Goal: Task Accomplishment & Management: Use online tool/utility

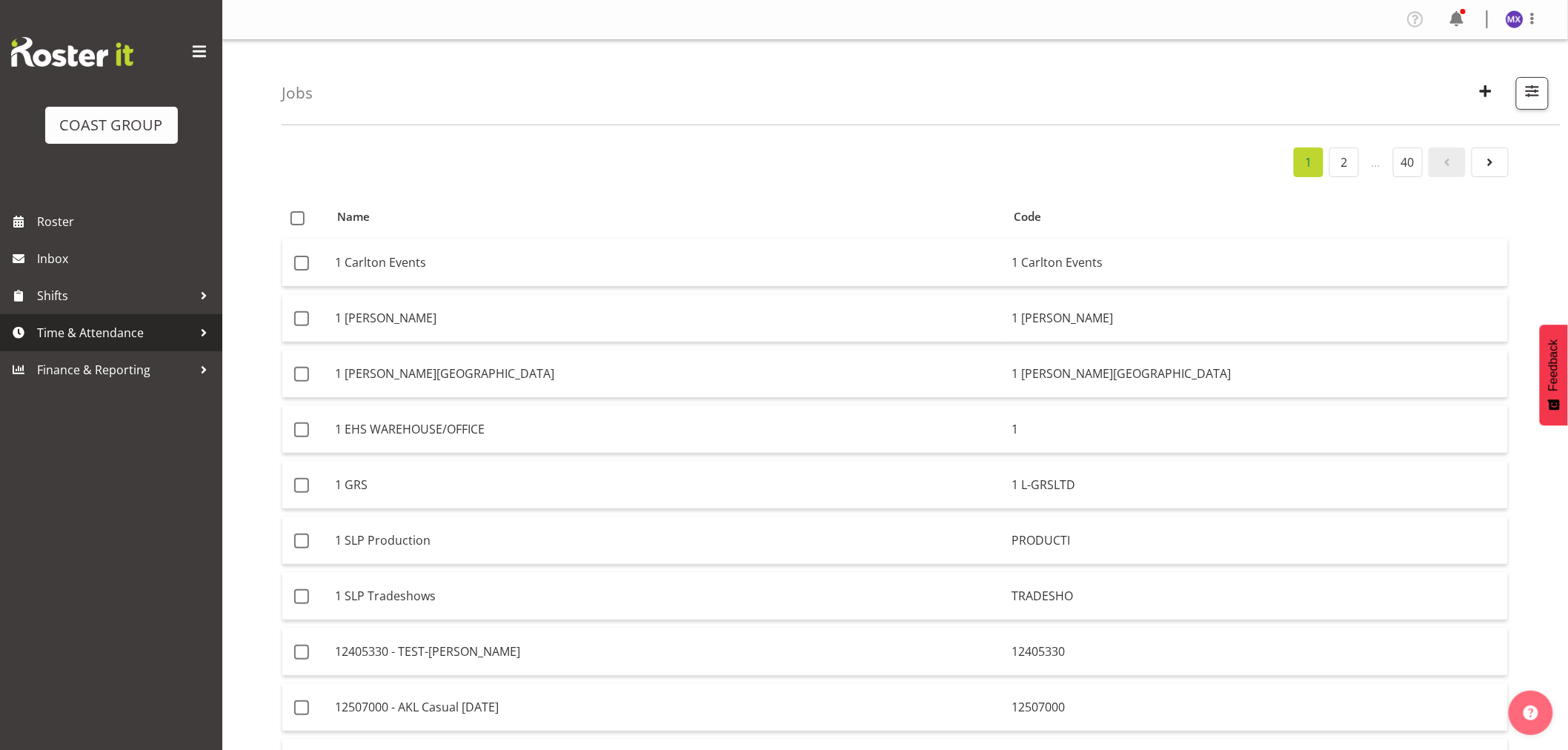
click at [42, 338] on span "Time & Attendance" at bounding box center [114, 332] width 156 height 22
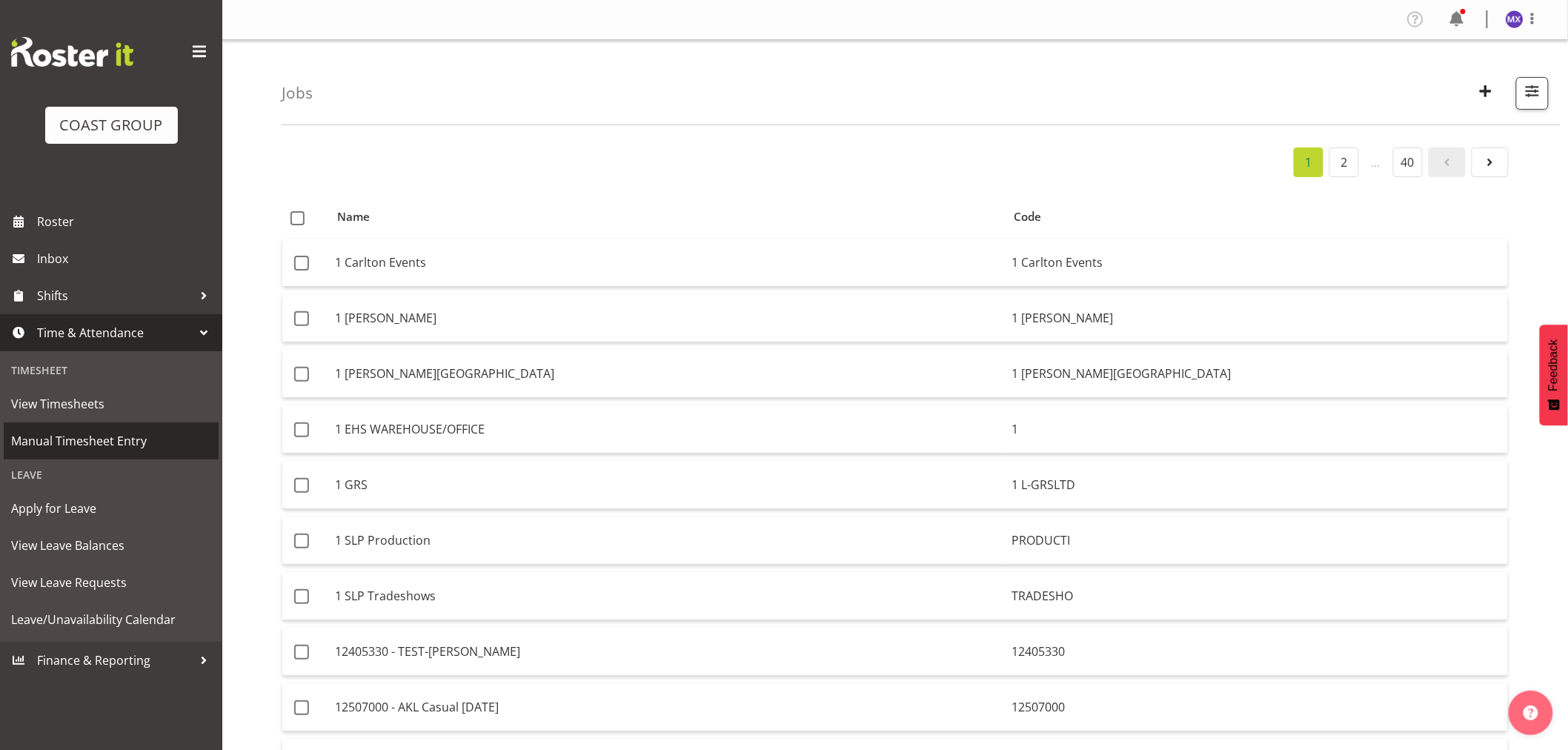
click at [91, 440] on span "Manual Timesheet Entry" at bounding box center [111, 441] width 200 height 22
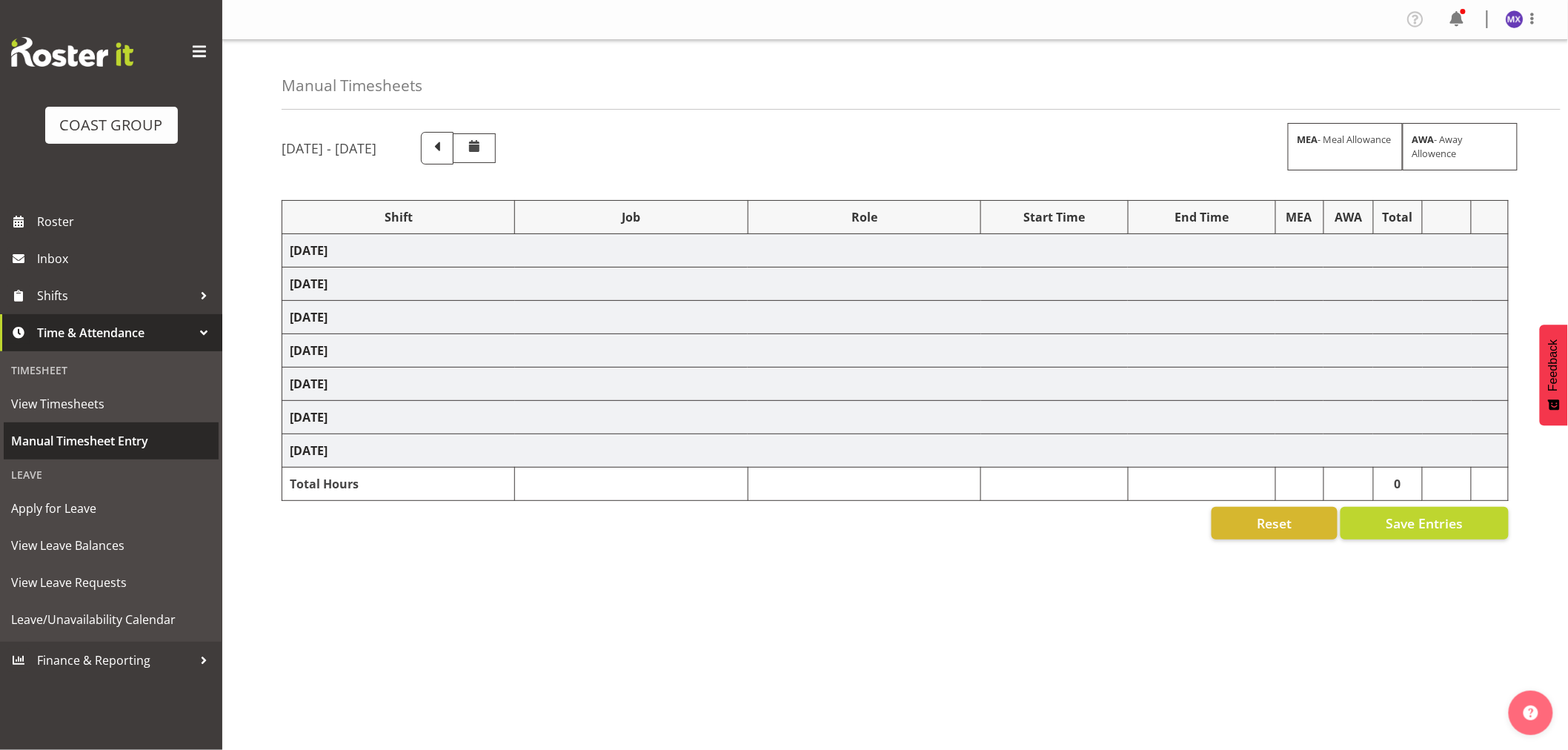
select select "69"
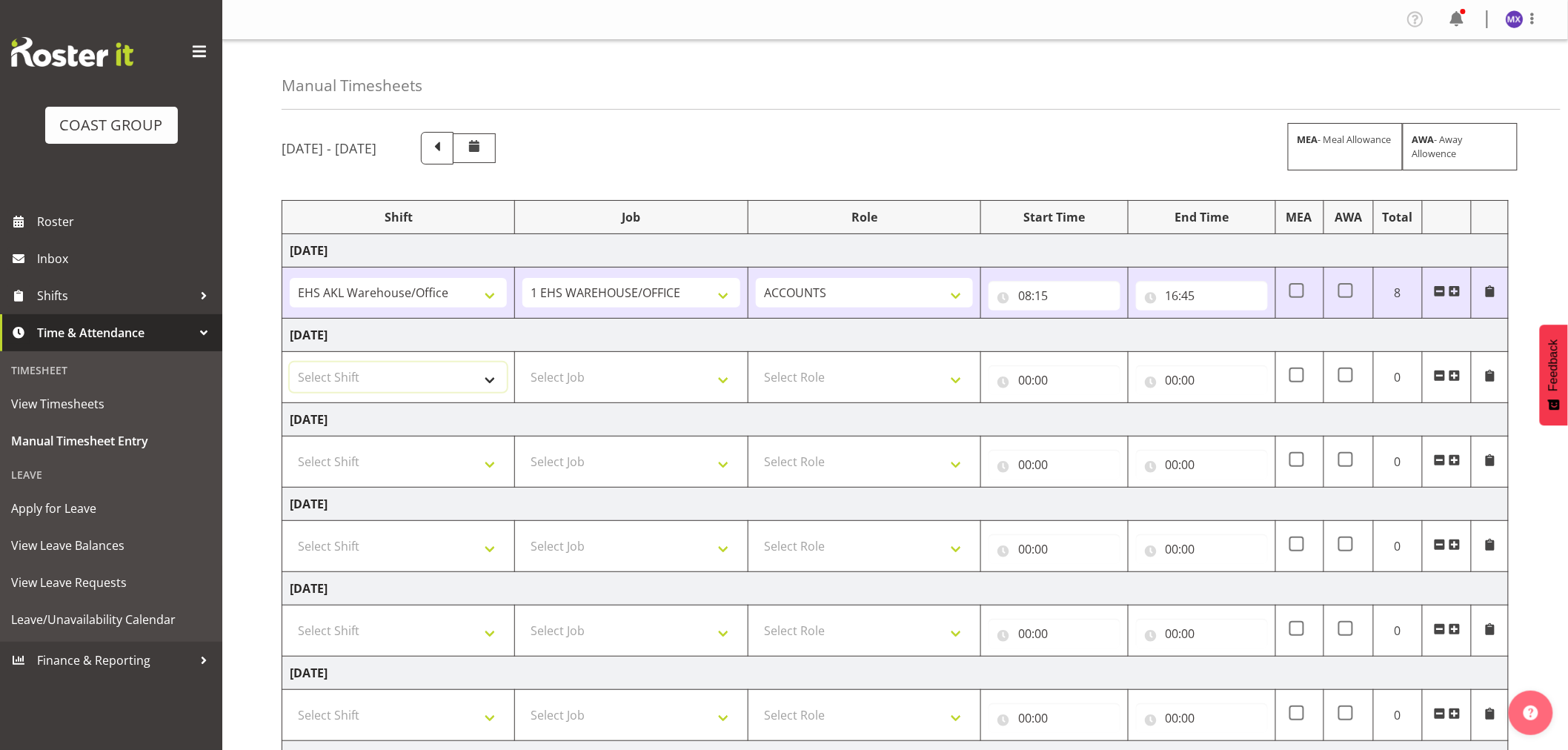
click at [492, 375] on select "Select Shift EHS AKL Warehouse/Office" at bounding box center [398, 377] width 217 height 29
select select "1083"
click at [289, 364] on select "Select Shift EHS AKL Warehouse/Office" at bounding box center [398, 377] width 217 height 29
click at [483, 456] on select "Select Shift EHS AKL Warehouse/Office" at bounding box center [398, 461] width 217 height 29
select select "1083"
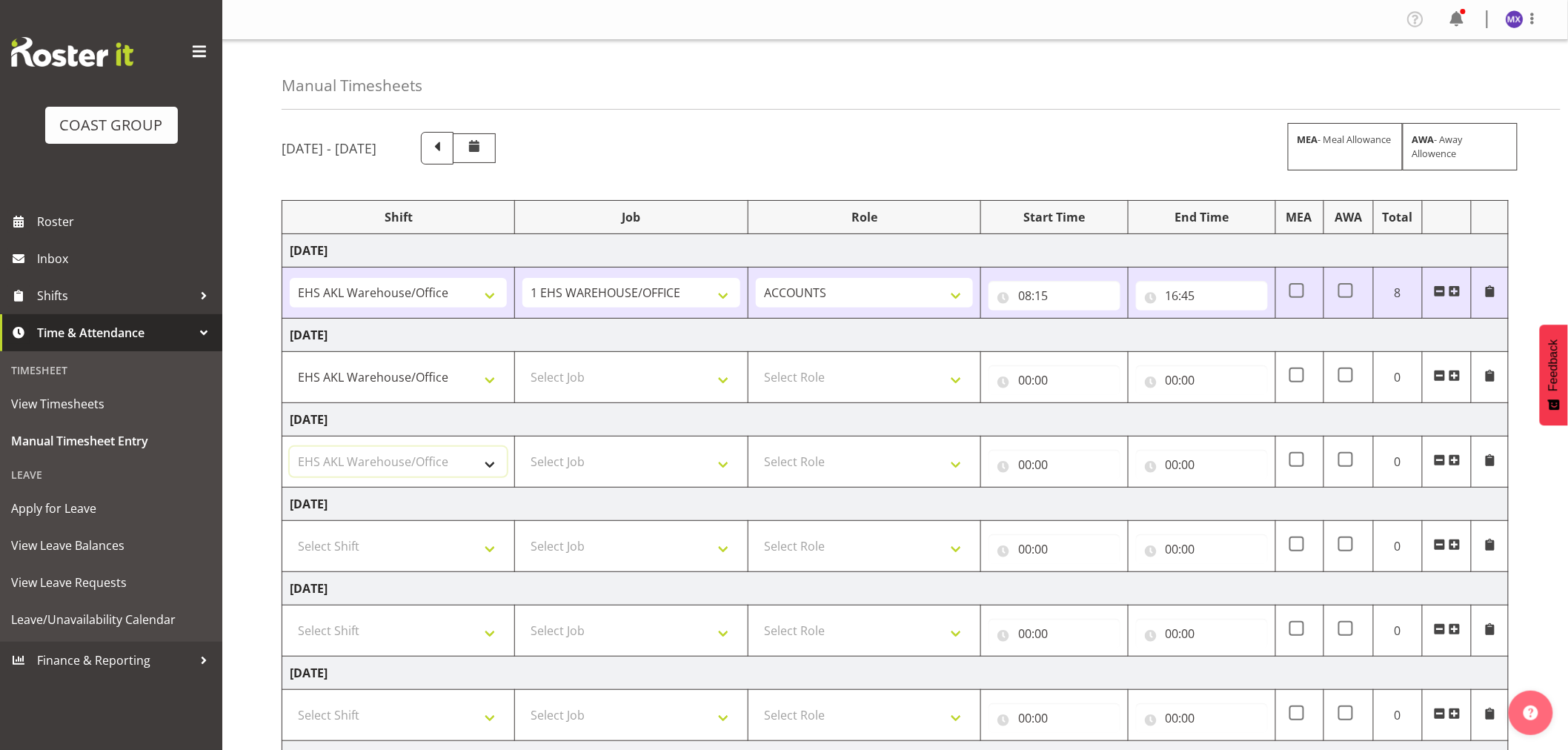
click at [289, 448] on select "Select Shift EHS AKL Warehouse/Office" at bounding box center [398, 461] width 217 height 29
drag, startPoint x: 716, startPoint y: 366, endPoint x: 714, endPoint y: 380, distance: 14.1
click at [716, 366] on select "Select Job 1 Carlton Events 1 [PERSON_NAME][GEOGRAPHIC_DATA] 1 [PERSON_NAME][GE…" at bounding box center [631, 377] width 217 height 29
select select "69"
click at [522, 364] on select "Select Job 1 Carlton Events 1 [PERSON_NAME][GEOGRAPHIC_DATA] 1 [PERSON_NAME][GE…" at bounding box center [631, 377] width 217 height 29
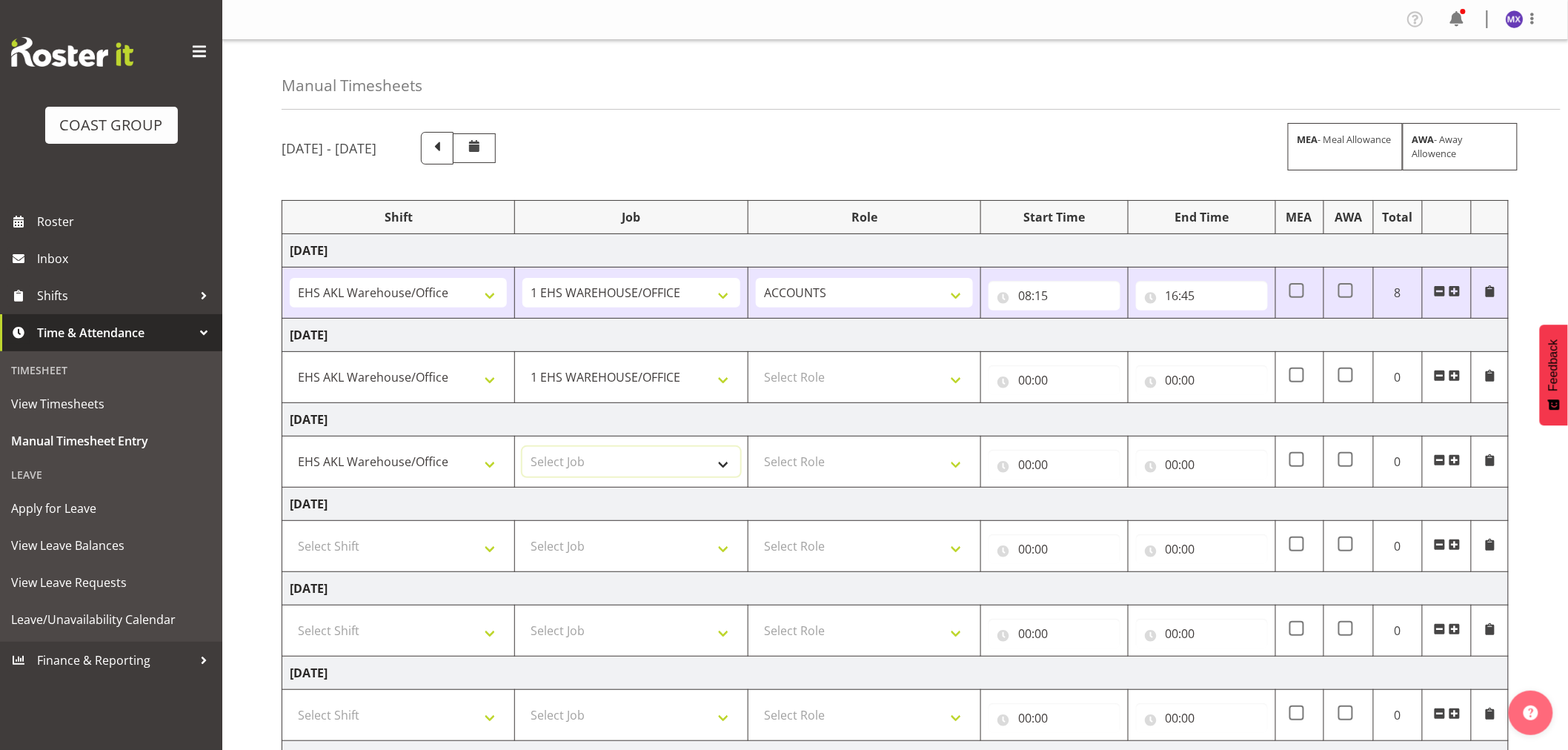
click at [721, 468] on select "Select Job 1 Carlton Events 1 [PERSON_NAME][GEOGRAPHIC_DATA] 1 [PERSON_NAME][GE…" at bounding box center [631, 461] width 217 height 29
select select "69"
click at [522, 448] on select "Select Job 1 Carlton Events 1 [PERSON_NAME][GEOGRAPHIC_DATA] 1 [PERSON_NAME][GE…" at bounding box center [631, 461] width 217 height 29
click at [956, 383] on select "Select Role ACCOUNTS" at bounding box center [864, 377] width 217 height 29
select select "204"
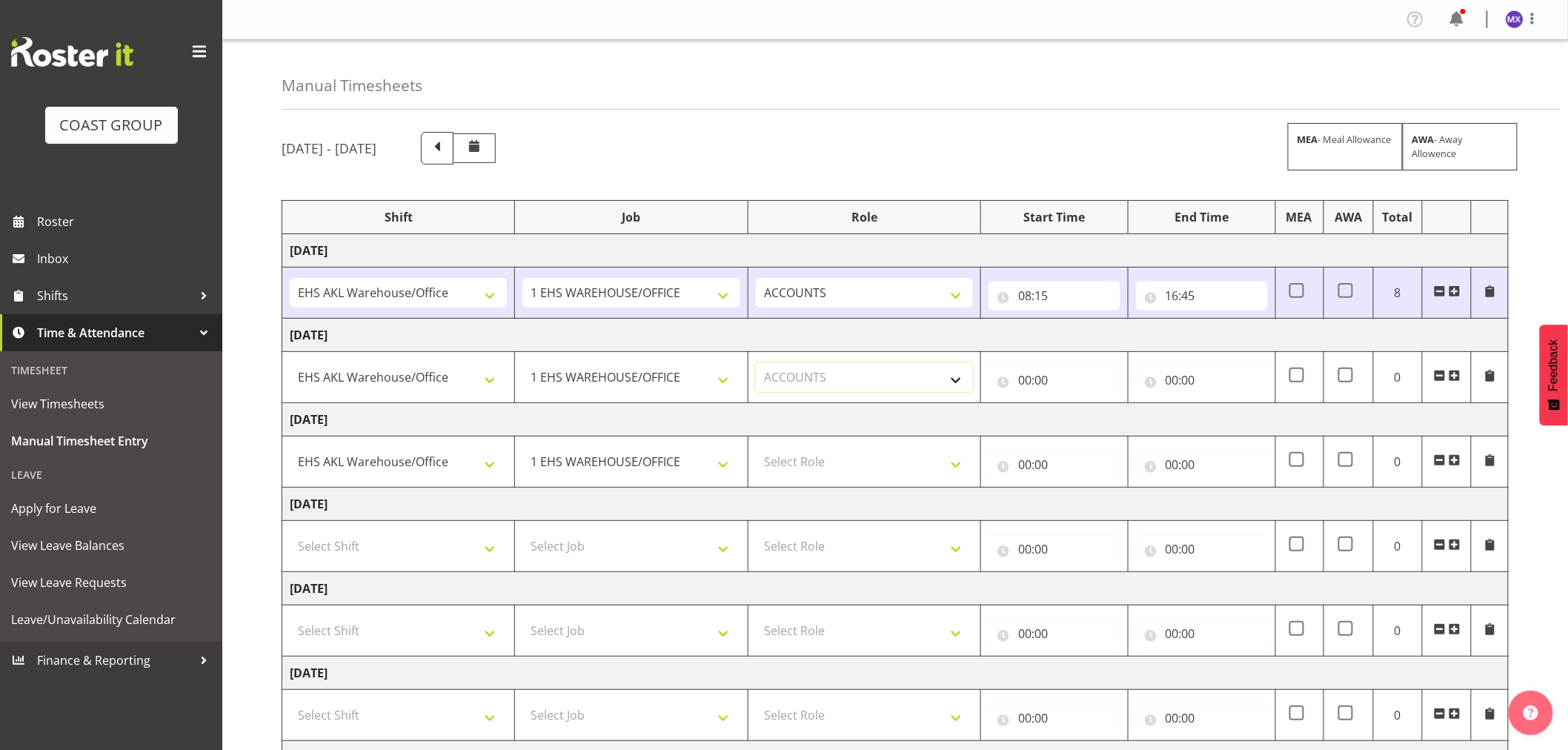
click at [755, 364] on select "Select Role ACCOUNTS" at bounding box center [864, 377] width 217 height 29
click at [940, 469] on select "Select Role ACCOUNTS" at bounding box center [864, 461] width 217 height 29
select select "204"
click at [755, 448] on select "Select Role ACCOUNTS" at bounding box center [864, 461] width 217 height 29
click at [1053, 372] on input "00:00" at bounding box center [1054, 380] width 132 height 29
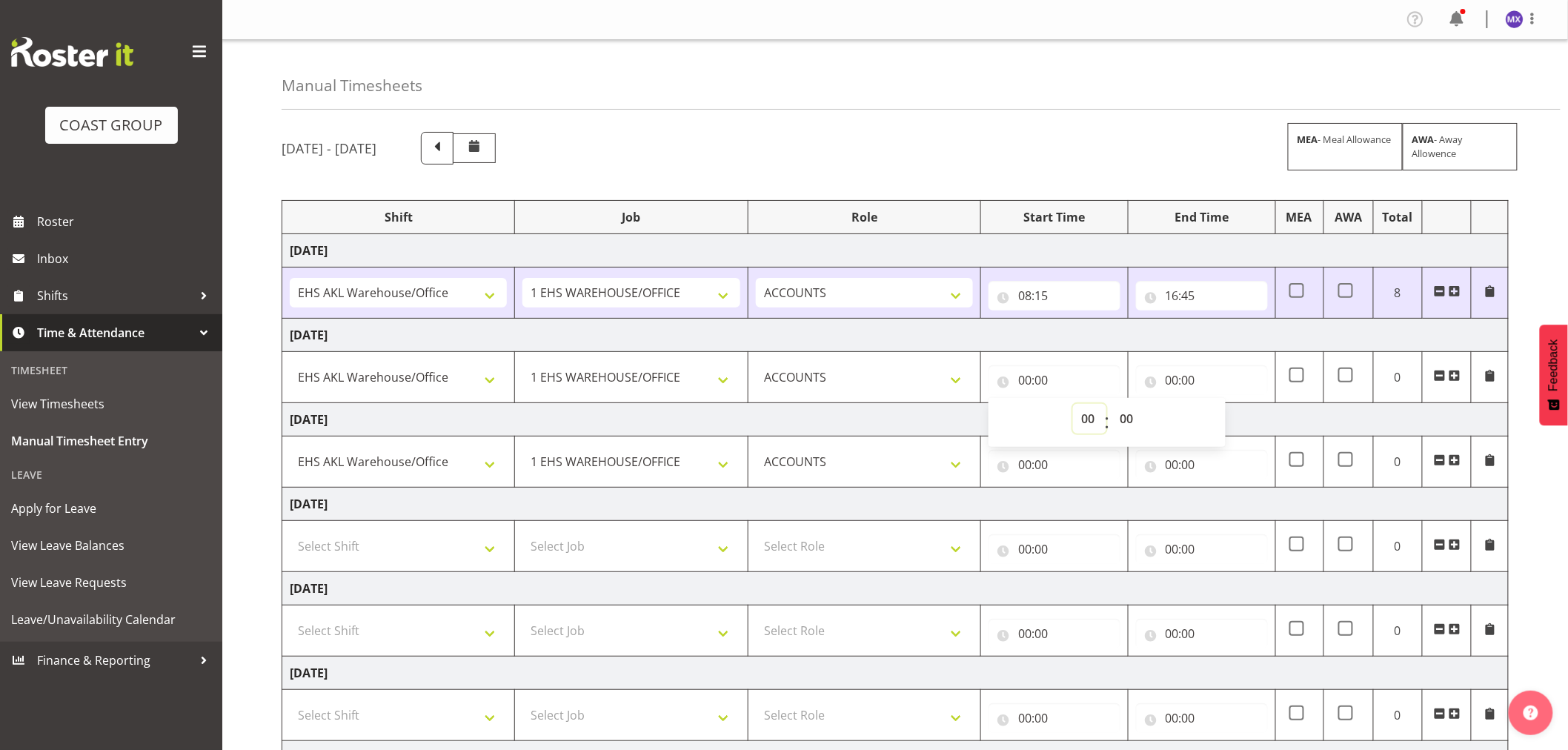
click at [1083, 428] on select "00 01 02 03 04 05 06 07 08 09 10 11 12 13 14 15 16 17 18 19 20 21 22 23" at bounding box center [1089, 418] width 34 height 29
select select "8"
type input "08:00"
click at [1126, 432] on select "00 01 02 03 04 05 06 07 08 09 10 11 12 13 14 15 16 17 18 19 20 21 22 23 24 25 2…" at bounding box center [1128, 418] width 34 height 29
select select "10"
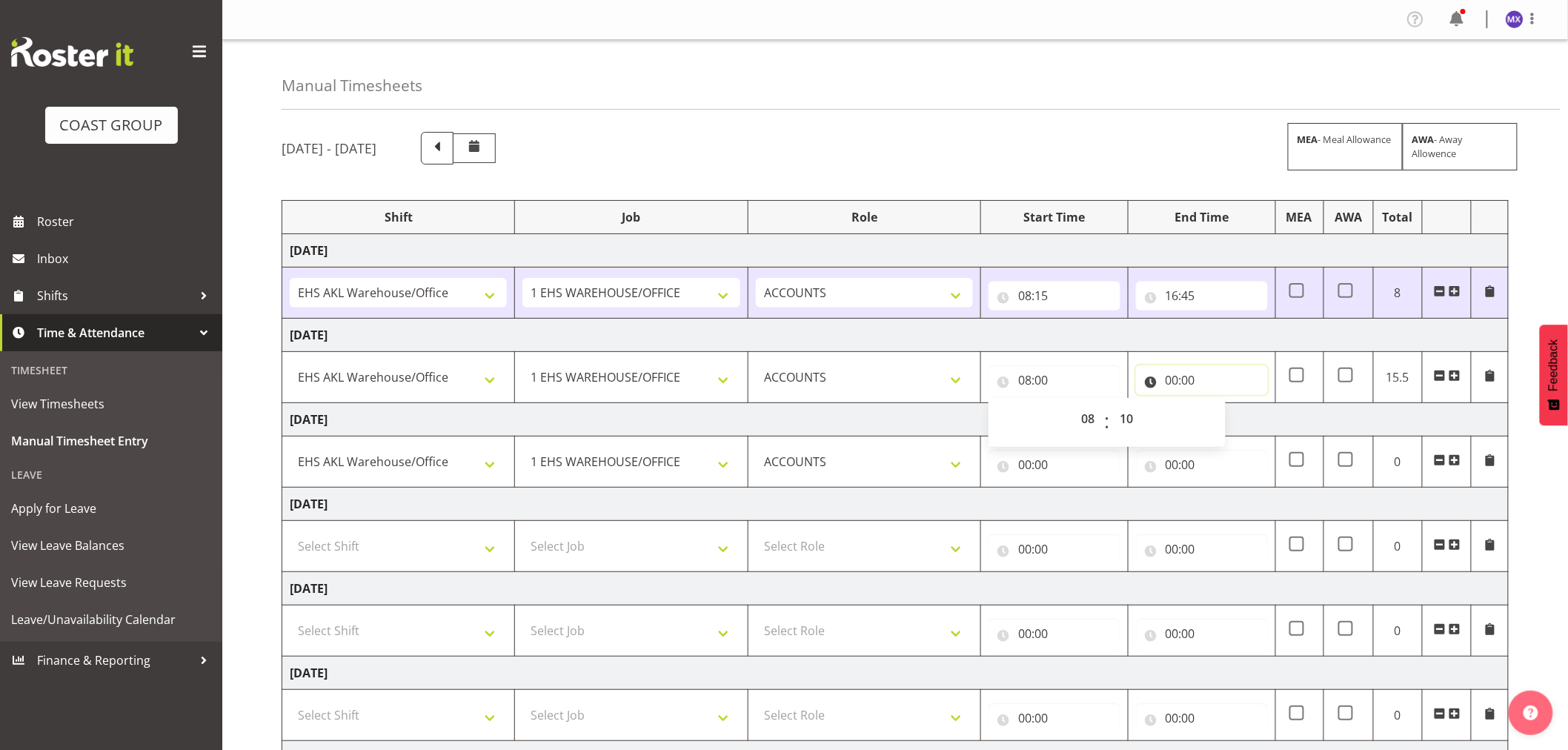
type input "08:10"
click at [1226, 378] on input "00:00" at bounding box center [1201, 380] width 132 height 29
click at [1238, 434] on span "00 01 02 03 04 05 06 07 08 09 10 11 12 13 14 15 16 17 18 19 20 21 22 23" at bounding box center [1237, 423] width 34 height 37
click at [1238, 426] on select "00 01 02 03 04 05 06 07 08 09 10 11 12 13 14 15 16 17 18 19 20 21 22 23" at bounding box center [1237, 418] width 34 height 29
select select "16"
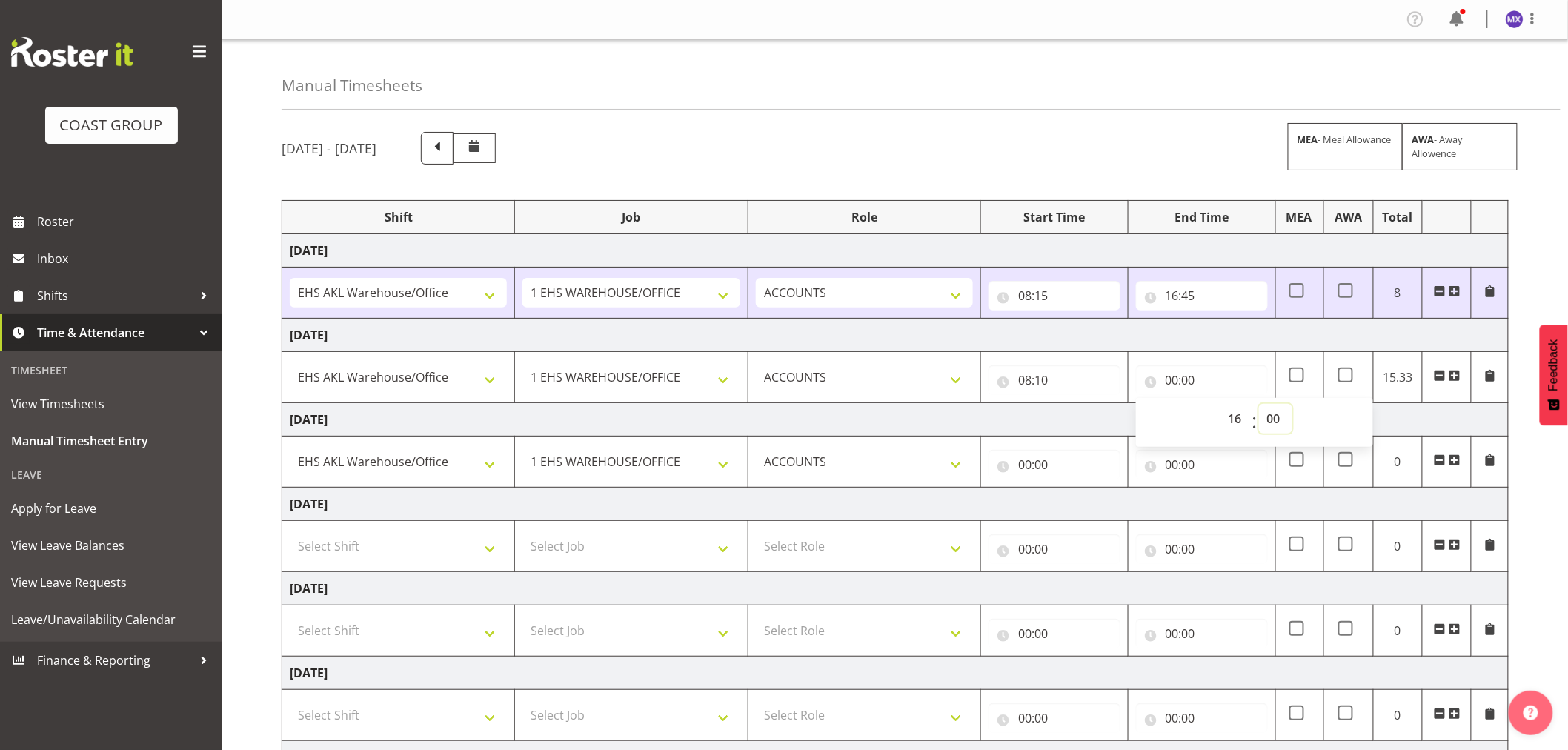
type input "16:00"
click at [1274, 418] on select "00 01 02 03 04 05 06 07 08 09 10 11 12 13 14 15 16 17 18 19 20 21 22 23 24 25 2…" at bounding box center [1275, 418] width 34 height 29
select select "50"
type input "16:50"
click at [1061, 407] on td "[DATE]" at bounding box center [896, 420] width 1226 height 34
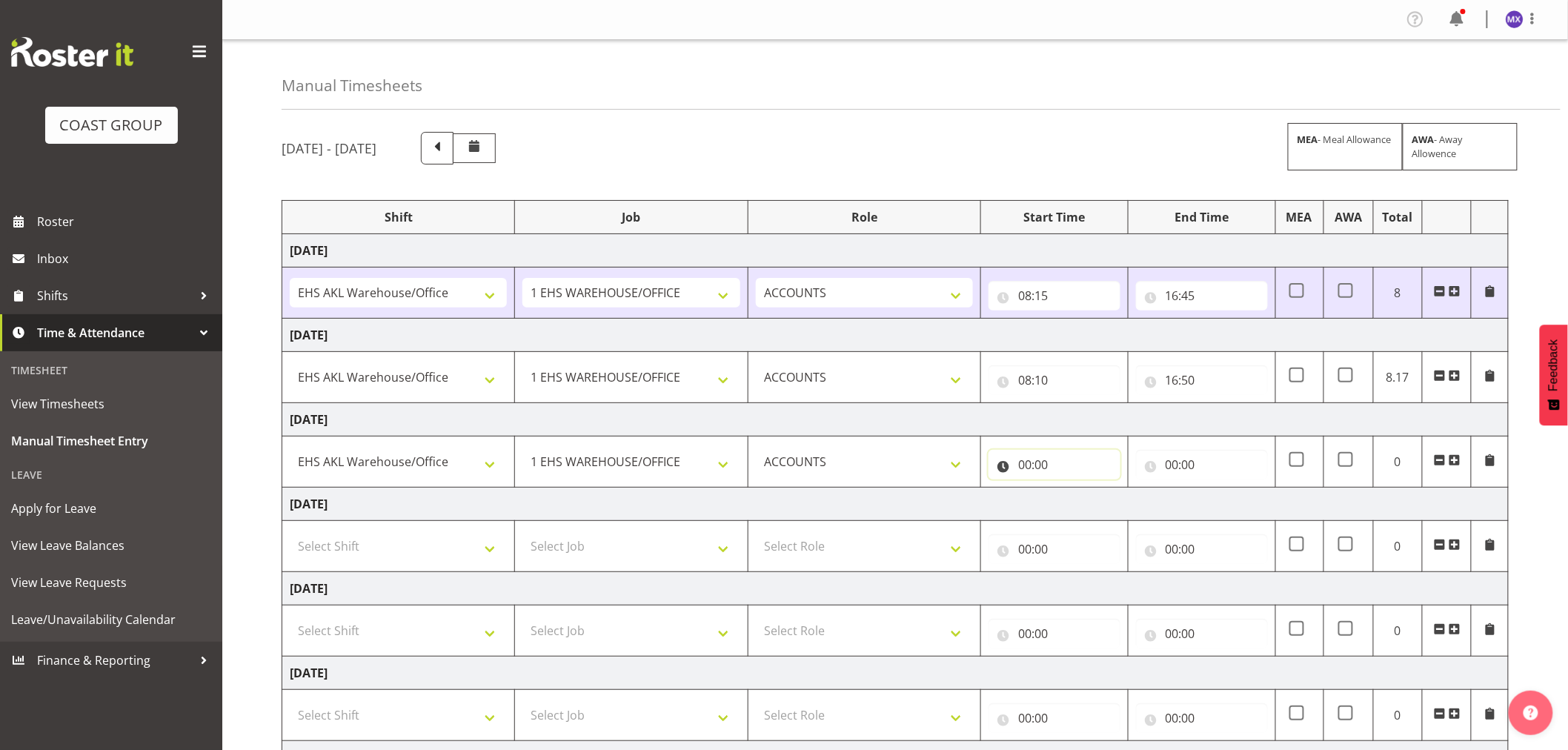
click at [1031, 463] on input "00:00" at bounding box center [1054, 465] width 132 height 29
click at [1082, 507] on select "00 01 02 03 04 05 06 07 08 09 10 11 12 13 14 15 16 17 18 19 20 21 22 23" at bounding box center [1089, 503] width 34 height 29
select select "8"
type input "08:00"
click at [1134, 512] on select "00 01 02 03 04 05 06 07 08 09 10 11 12 13 14 15 16 17 18 19 20 21 22 23 24 25 2…" at bounding box center [1128, 503] width 34 height 29
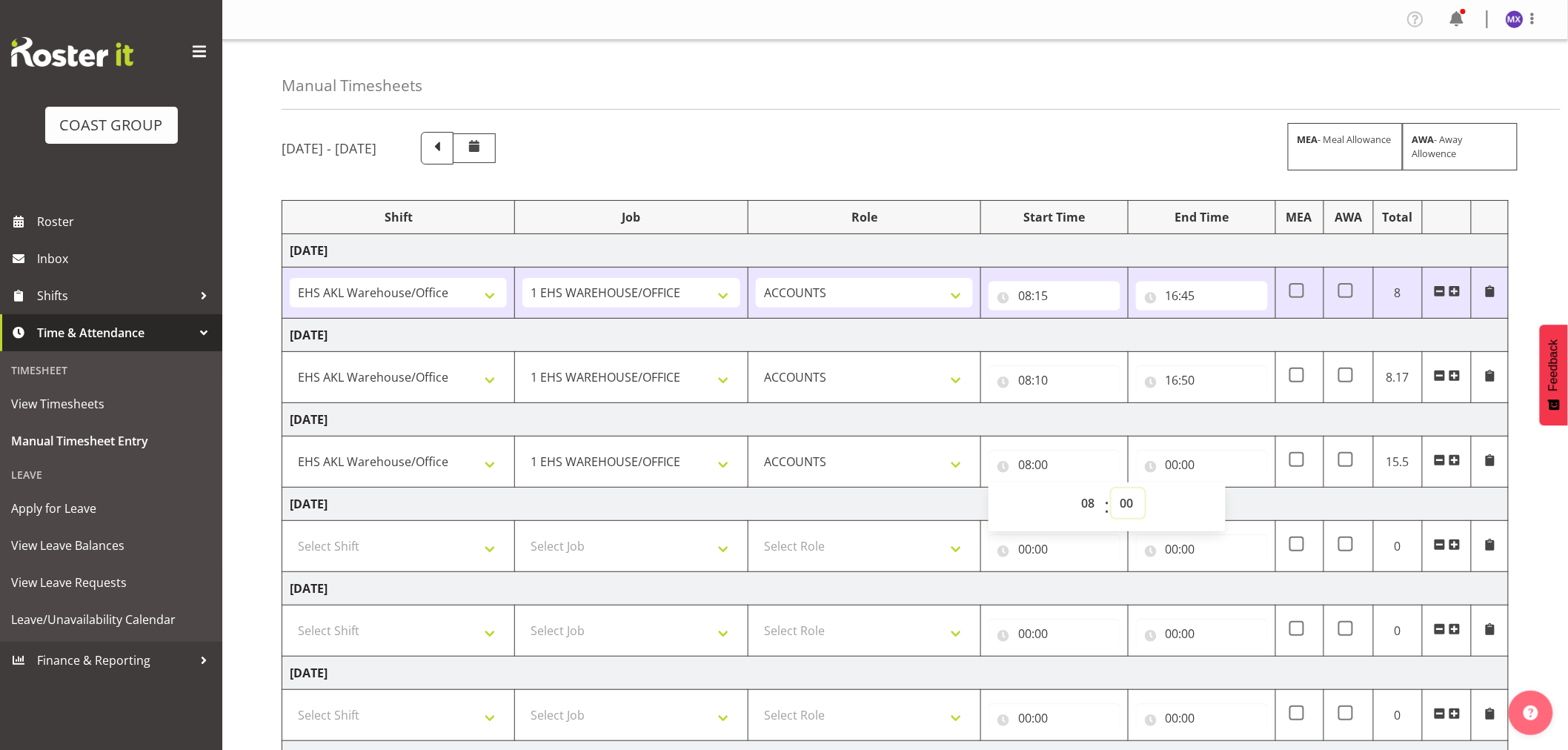
select select "15"
type input "08:15"
click at [1231, 465] on input "00:00" at bounding box center [1201, 465] width 132 height 29
click at [1232, 501] on select "00 01 02 03 04 05 06 07 08 09 10 11 12 13 14 15 16 17 18 19 20 21 22 23" at bounding box center [1237, 503] width 34 height 29
select select "16"
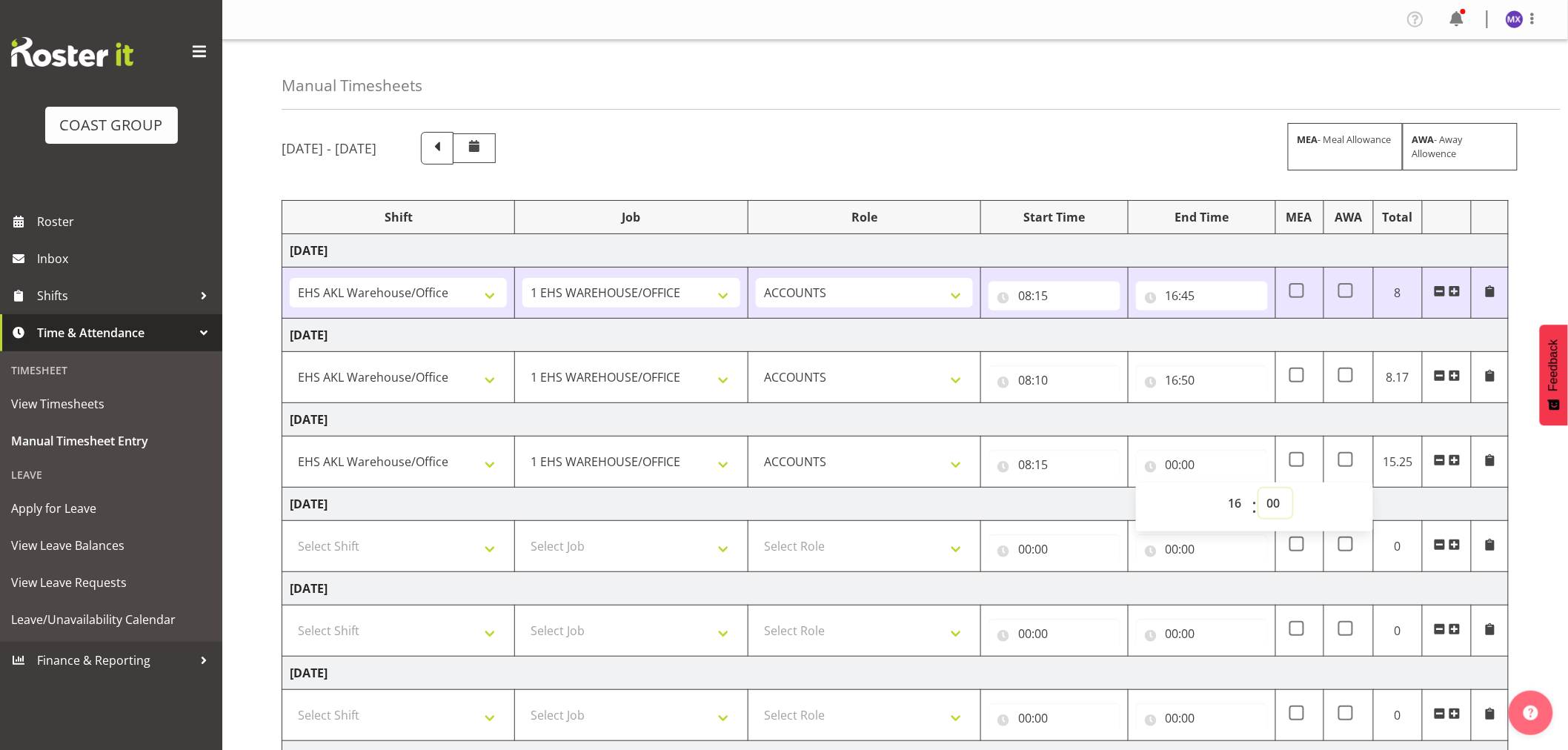
type input "16:00"
click at [1268, 512] on select "00 01 02 03 04 05 06 07 08 09 10 11 12 13 14 15 16 17 18 19 20 21 22 23 24 25 2…" at bounding box center [1275, 503] width 34 height 29
select select "40"
click at [1258, 489] on select "00 01 02 03 04 05 06 07 08 09 10 11 12 13 14 15 16 17 18 19 20 21 22 23 24 25 2…" at bounding box center [1275, 503] width 34 height 29
type input "16:40"
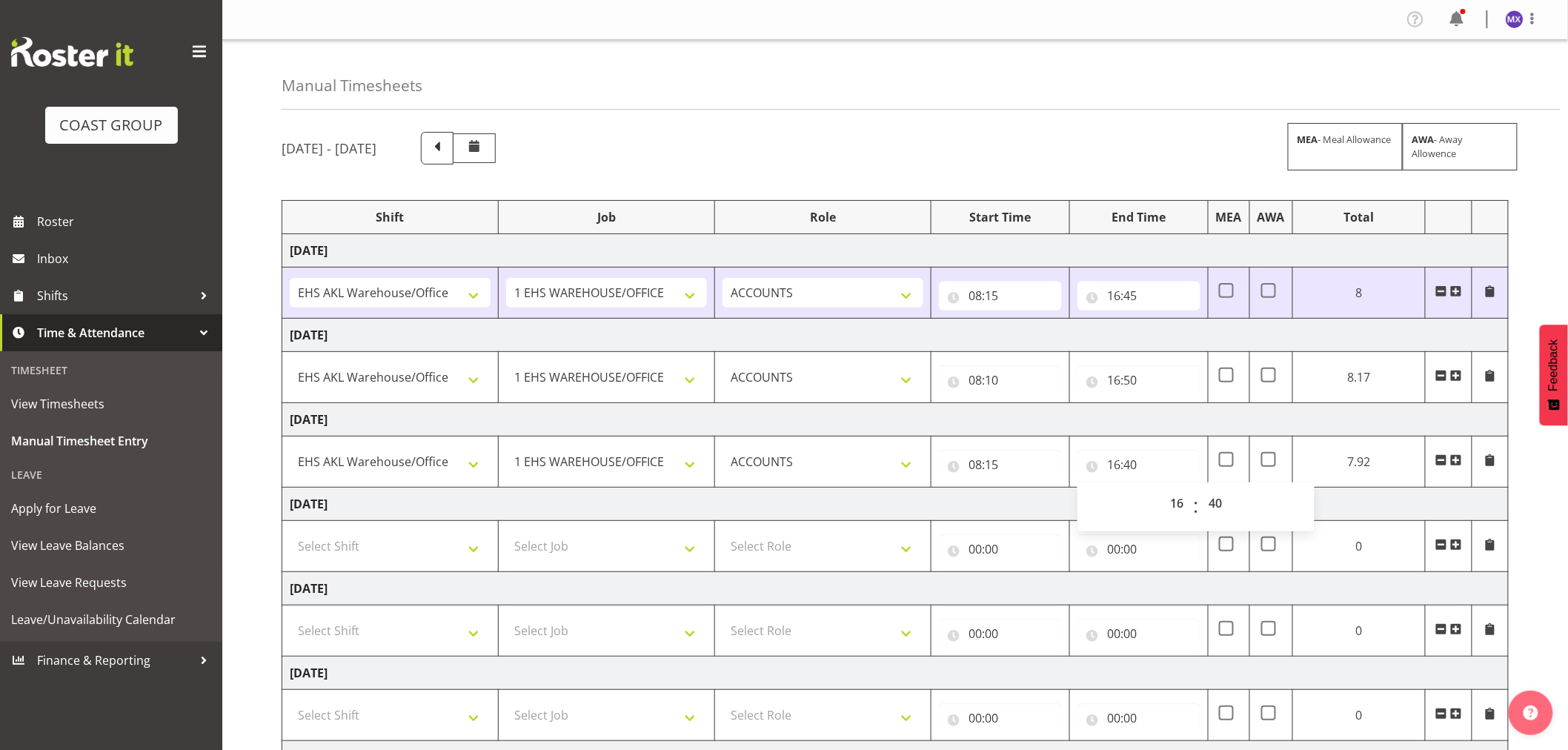
click at [1539, 520] on div "[DATE] - [DATE] MEA - Meal Allowance AWA - Away Allowence Shift Job Role Start …" at bounding box center [924, 515] width 1286 height 788
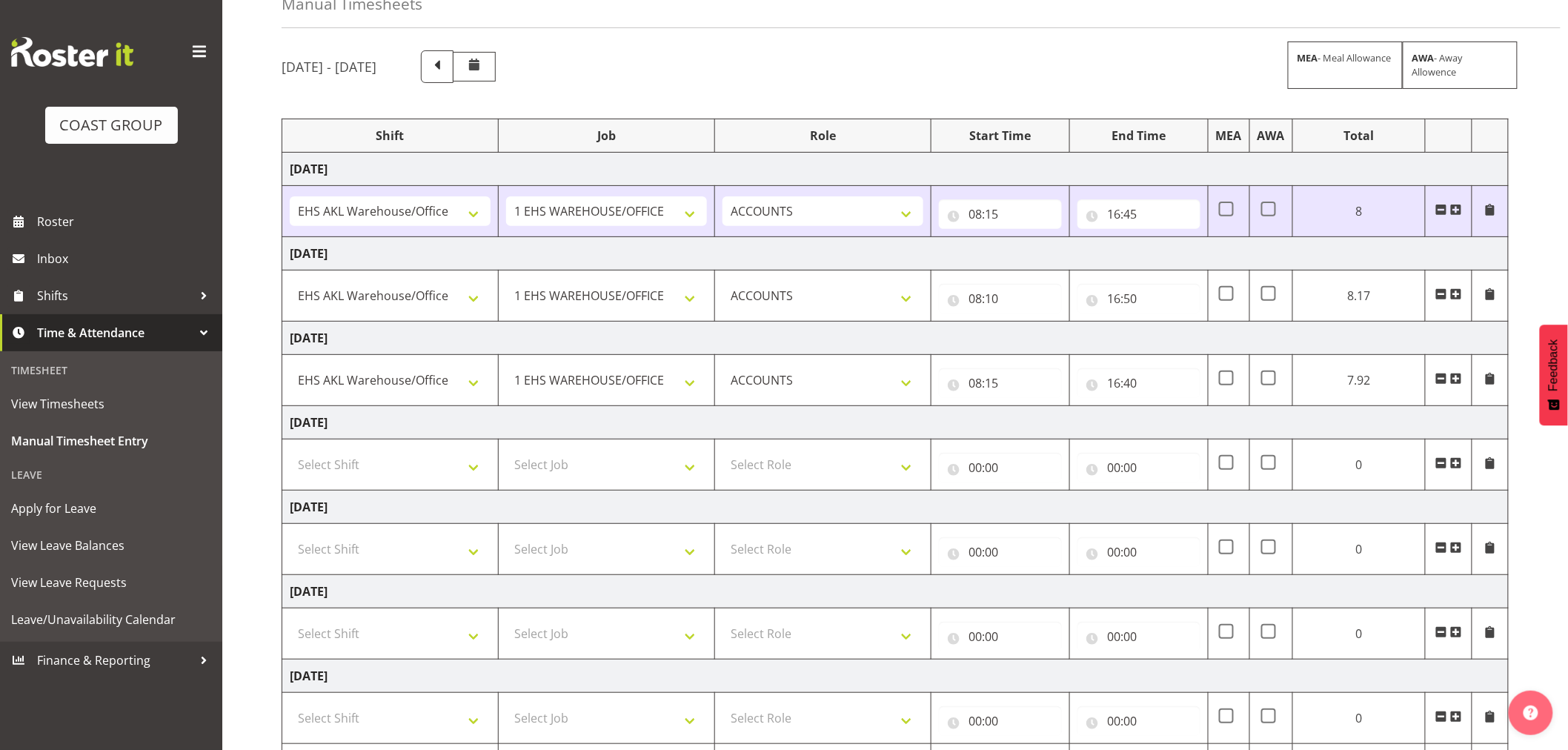
scroll to position [173, 0]
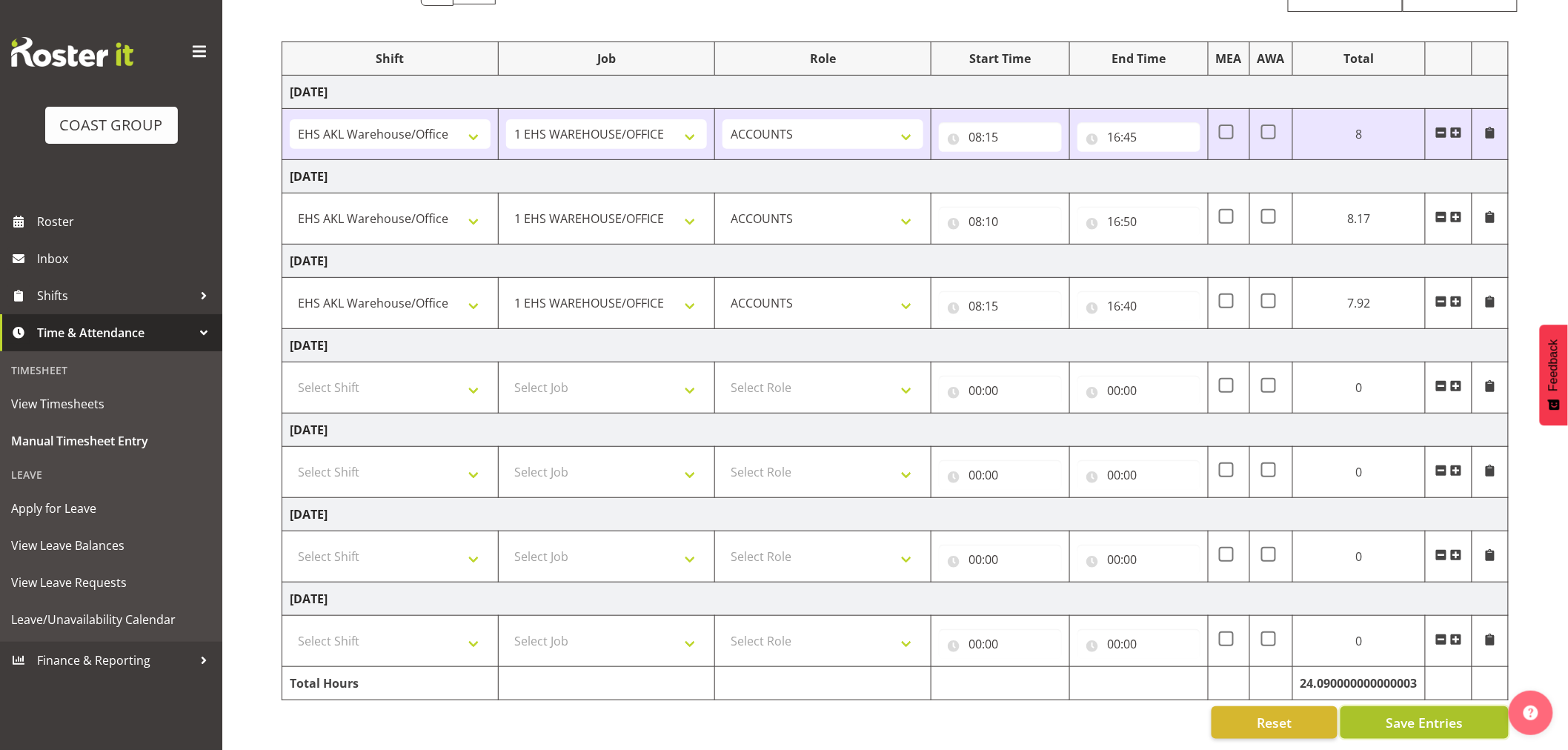
click at [1431, 713] on span "Save Entries" at bounding box center [1424, 722] width 77 height 19
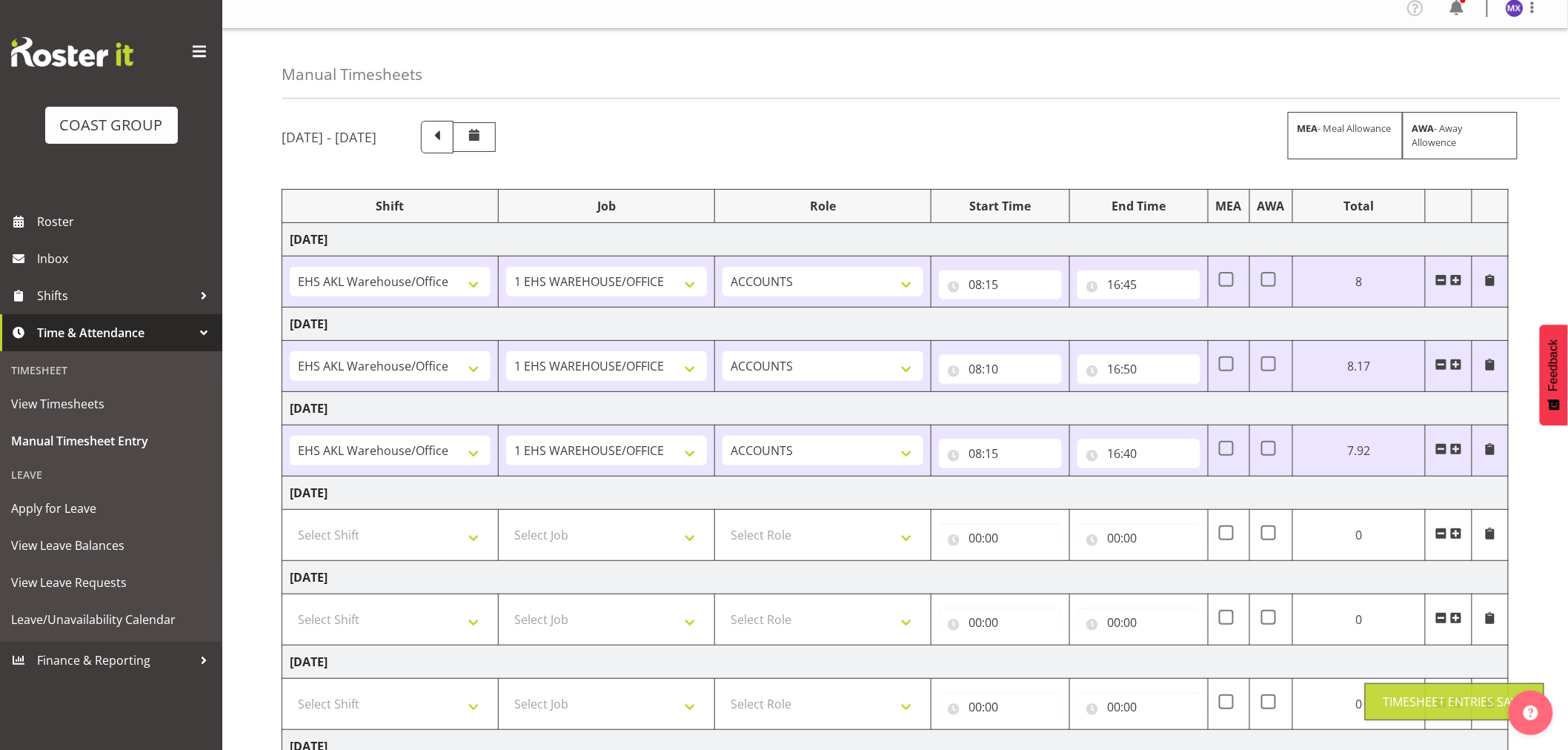
scroll to position [0, 0]
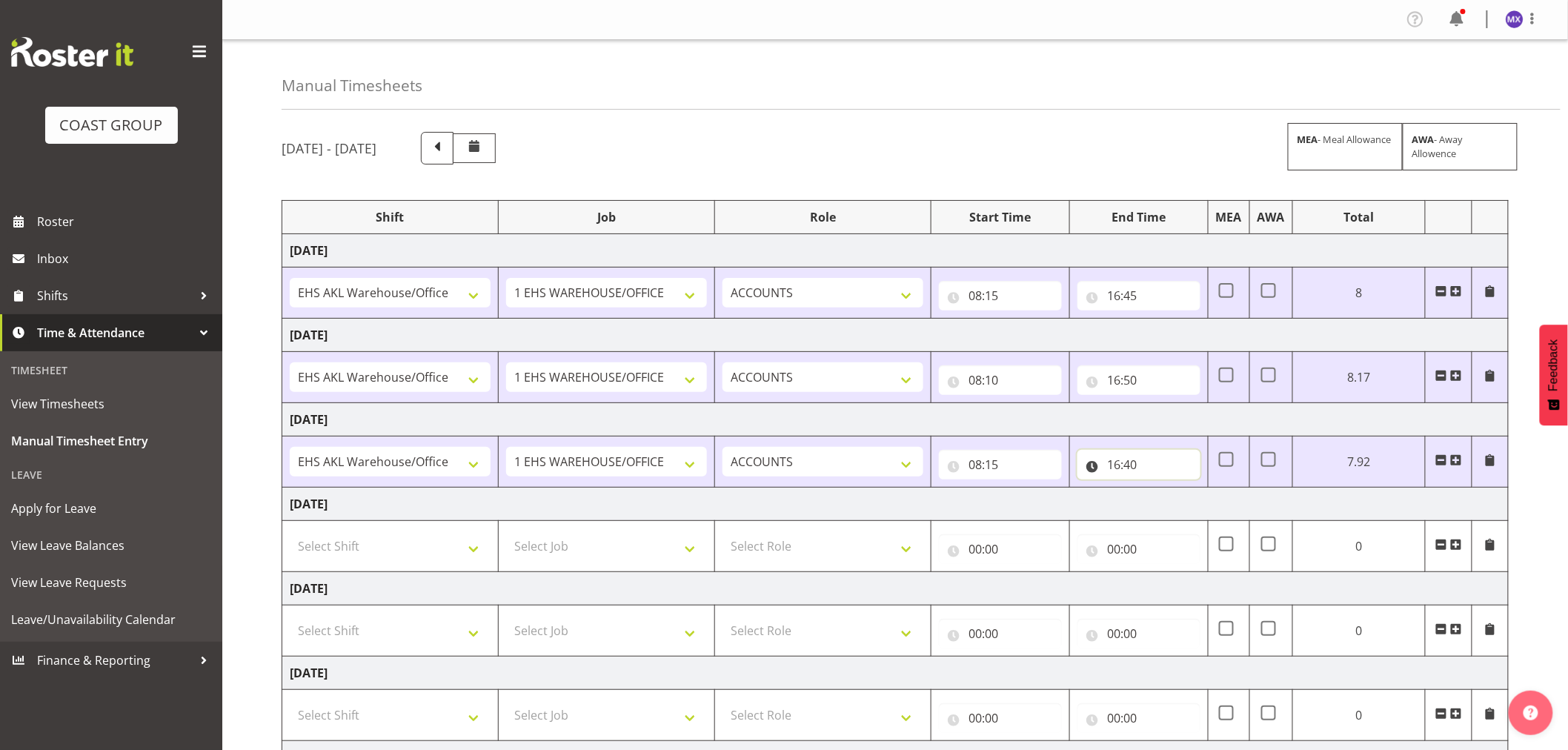
click at [1139, 467] on input "16:40" at bounding box center [1139, 465] width 123 height 29
click at [1227, 504] on select "00 01 02 03 04 05 06 07 08 09 10 11 12 13 14 15 16 17 18 19 20 21 22 23 24 25 2…" at bounding box center [1217, 503] width 34 height 29
select select "35"
click at [1233, 489] on select "00 01 02 03 04 05 06 07 08 09 10 11 12 13 14 15 16 17 18 19 20 21 22 23 24 25 2…" at bounding box center [1217, 503] width 34 height 29
type input "16:35"
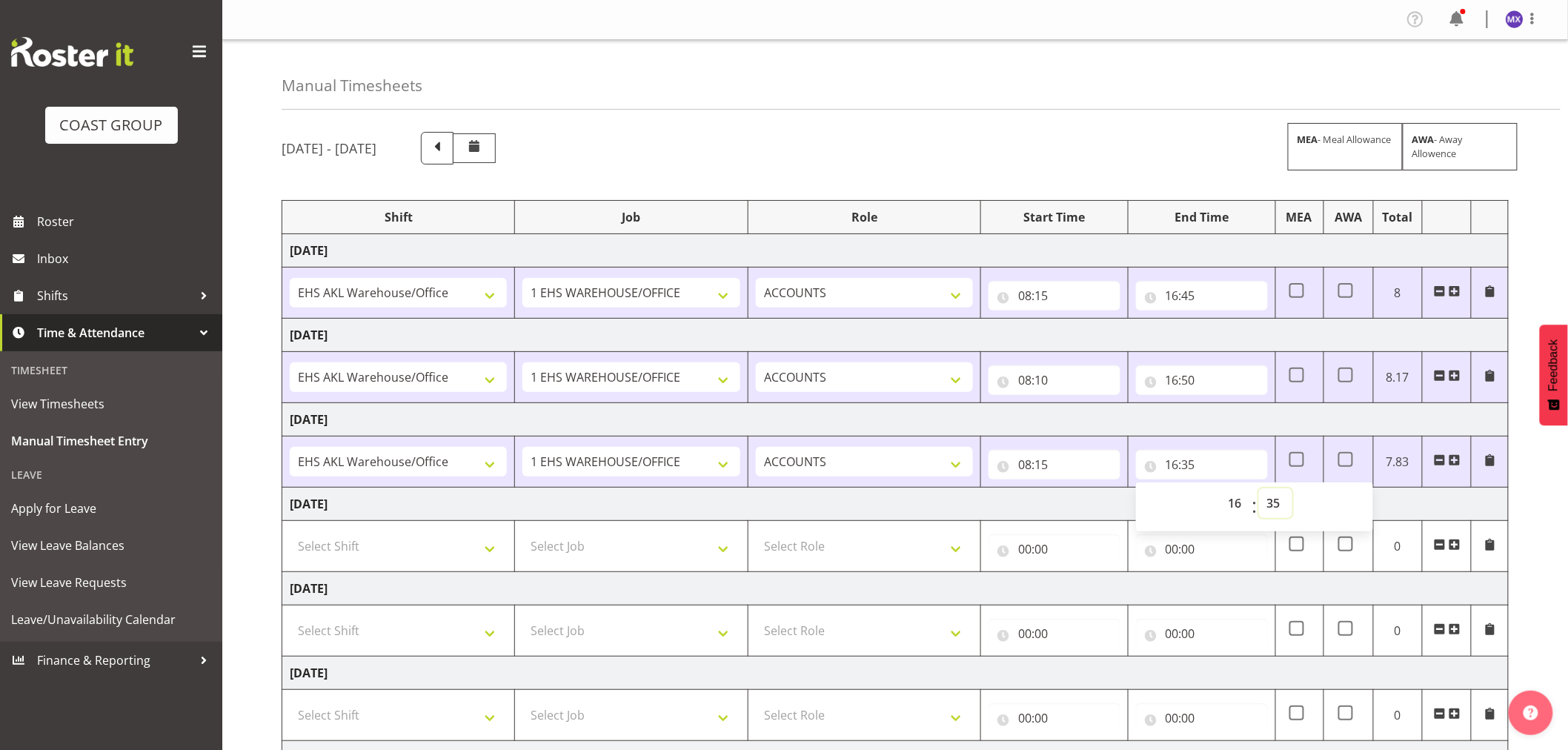
scroll to position [173, 0]
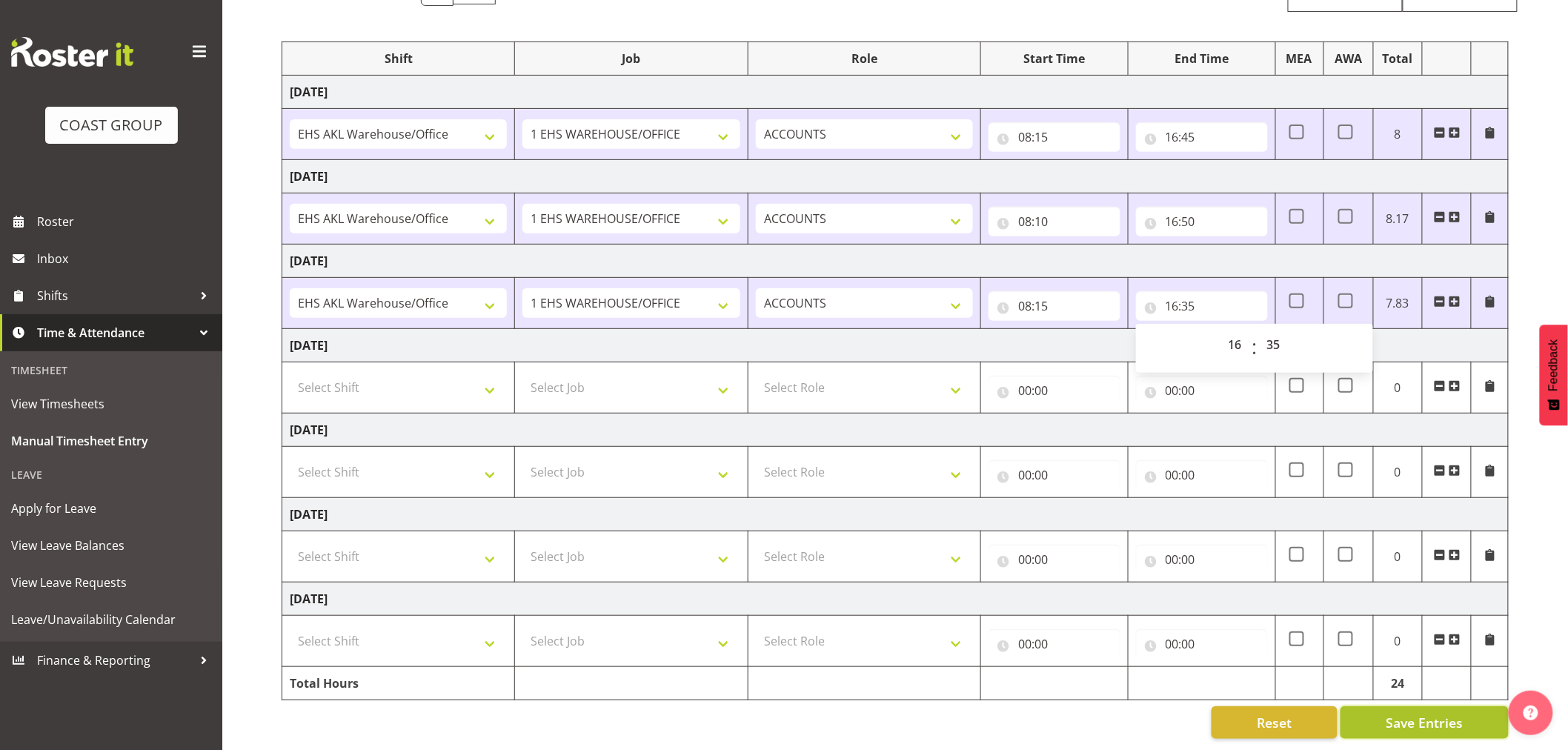
click at [1446, 718] on span "Save Entries" at bounding box center [1424, 722] width 77 height 19
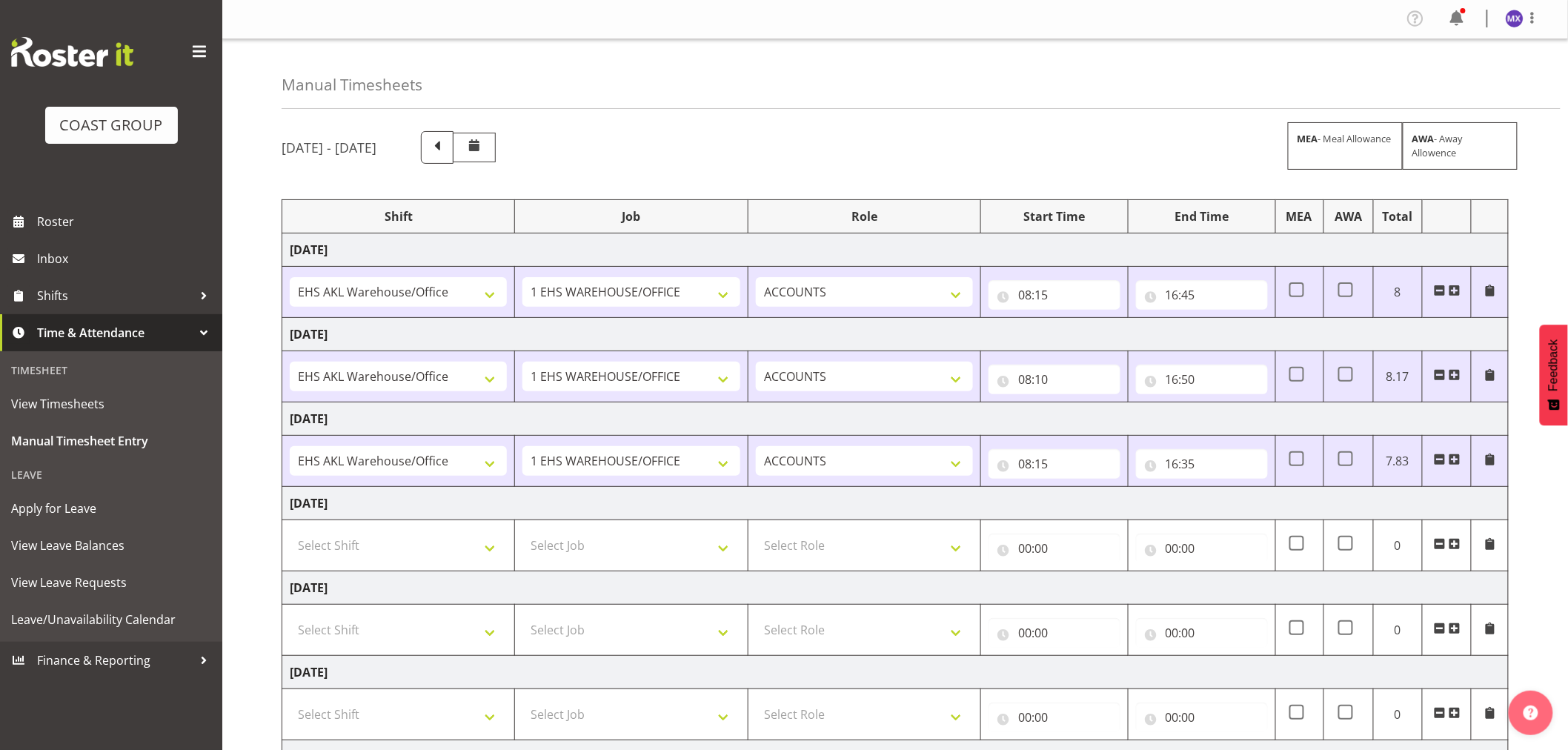
scroll to position [0, 0]
